Goal: Task Accomplishment & Management: Complete application form

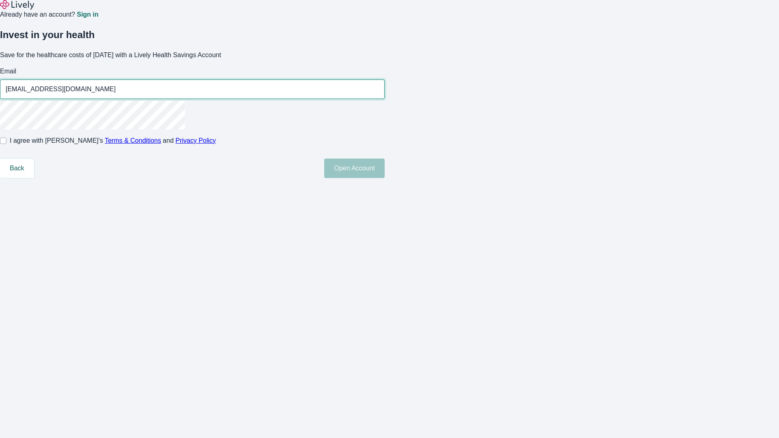
type input "[EMAIL_ADDRESS][DOMAIN_NAME]"
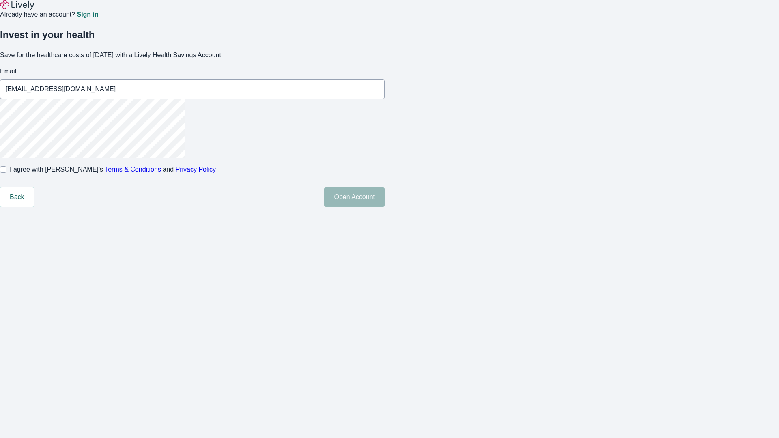
click at [6, 173] on input "I agree with Lively’s Terms & Conditions and Privacy Policy" at bounding box center [3, 169] width 6 height 6
checkbox input "true"
click at [384, 207] on button "Open Account" at bounding box center [354, 196] width 60 height 19
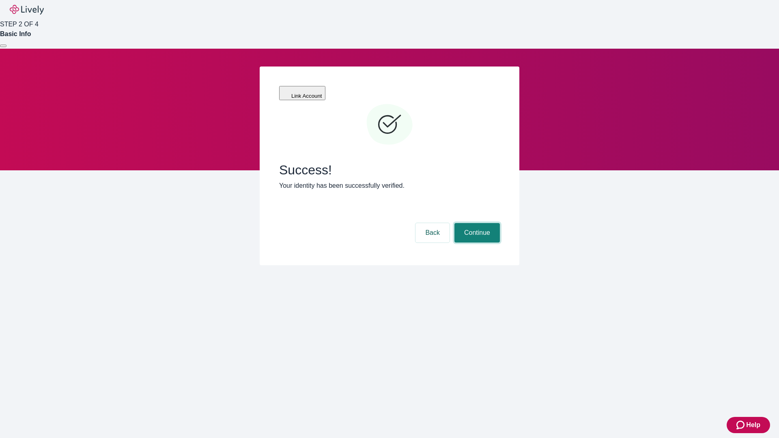
click at [476, 223] on button "Continue" at bounding box center [476, 232] width 45 height 19
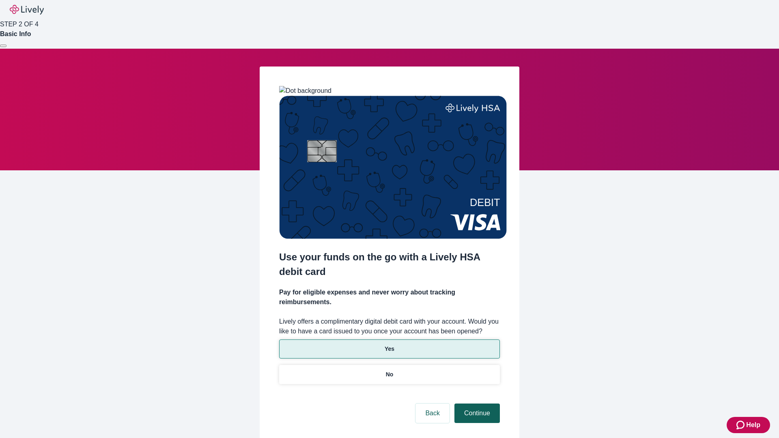
click at [389, 345] on p "Yes" at bounding box center [389, 349] width 10 height 9
click at [476, 404] on button "Continue" at bounding box center [476, 413] width 45 height 19
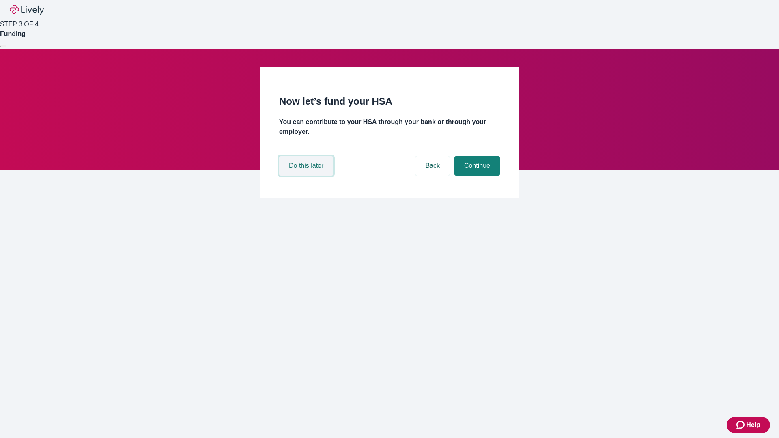
click at [307, 176] on button "Do this later" at bounding box center [306, 165] width 54 height 19
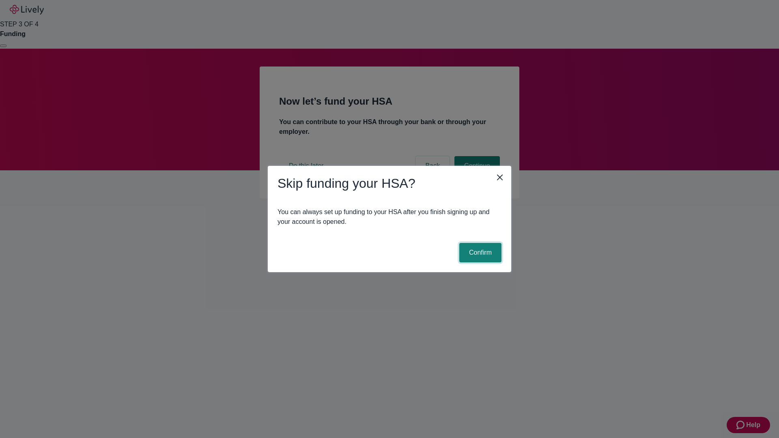
click at [479, 253] on button "Confirm" at bounding box center [480, 252] width 42 height 19
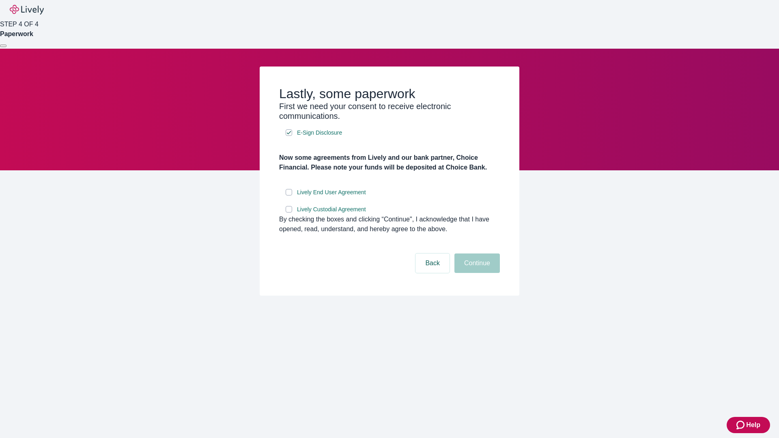
click at [289, 195] on input "Lively End User Agreement" at bounding box center [289, 192] width 6 height 6
checkbox input "true"
click at [289, 213] on input "Lively Custodial Agreement" at bounding box center [289, 209] width 6 height 6
checkbox input "true"
click at [476, 273] on button "Continue" at bounding box center [476, 262] width 45 height 19
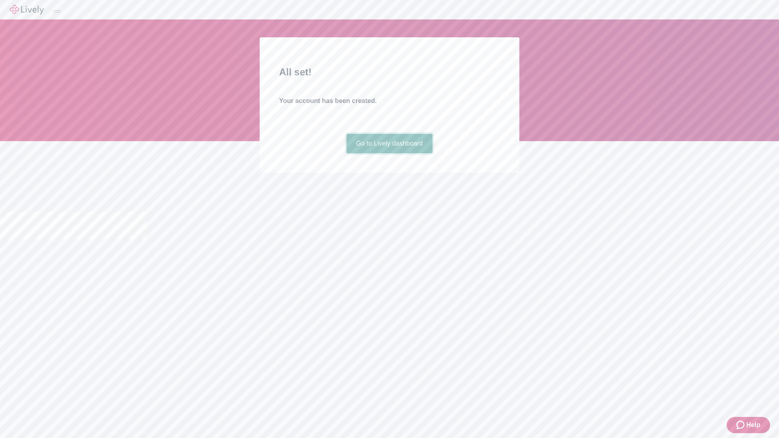
click at [389, 153] on link "Go to Lively dashboard" at bounding box center [389, 143] width 86 height 19
